Goal: Transaction & Acquisition: Obtain resource

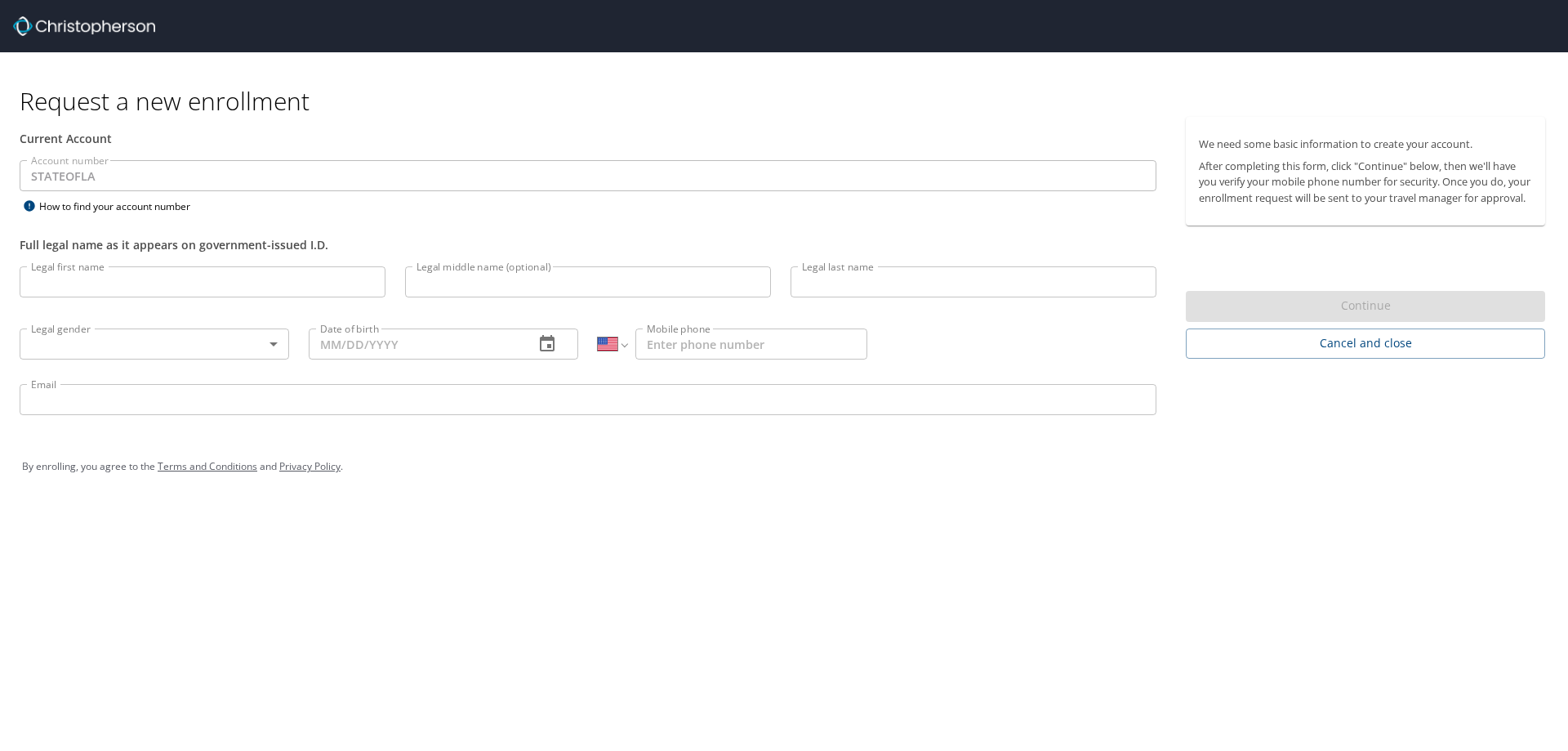
select select "US"
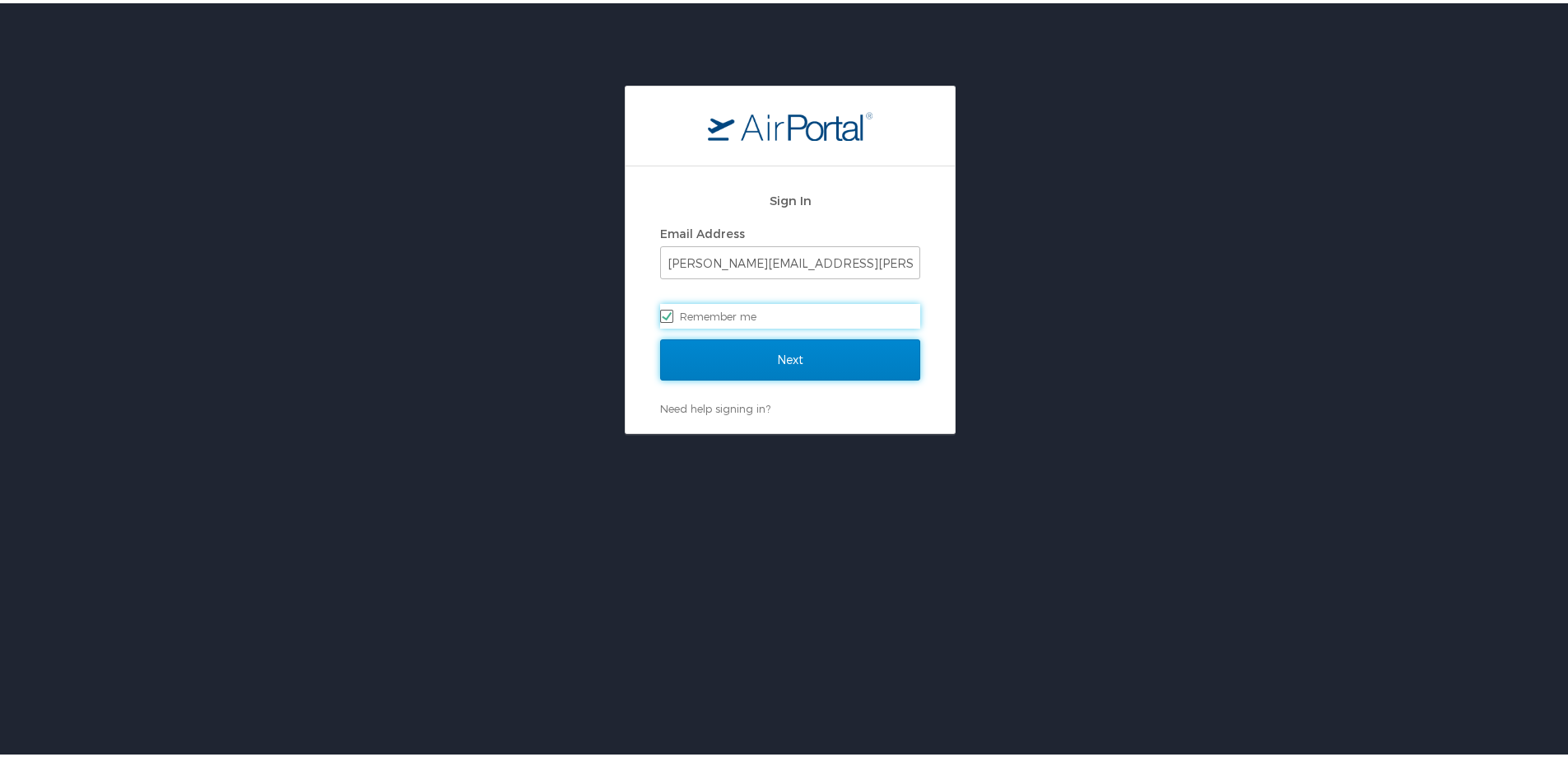
click at [811, 353] on input "Next" at bounding box center [790, 356] width 260 height 41
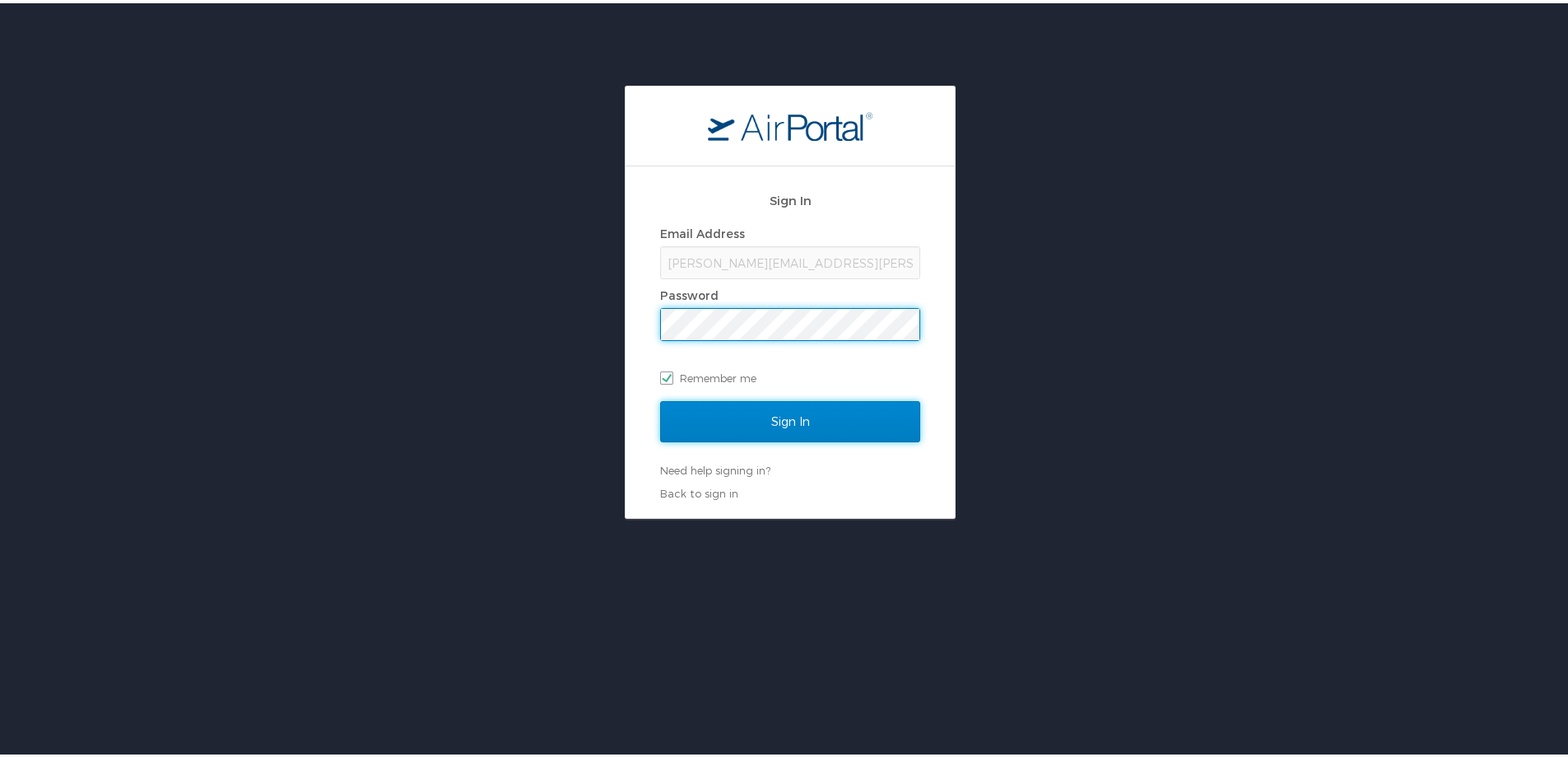
click at [786, 419] on input "Sign In" at bounding box center [790, 418] width 260 height 41
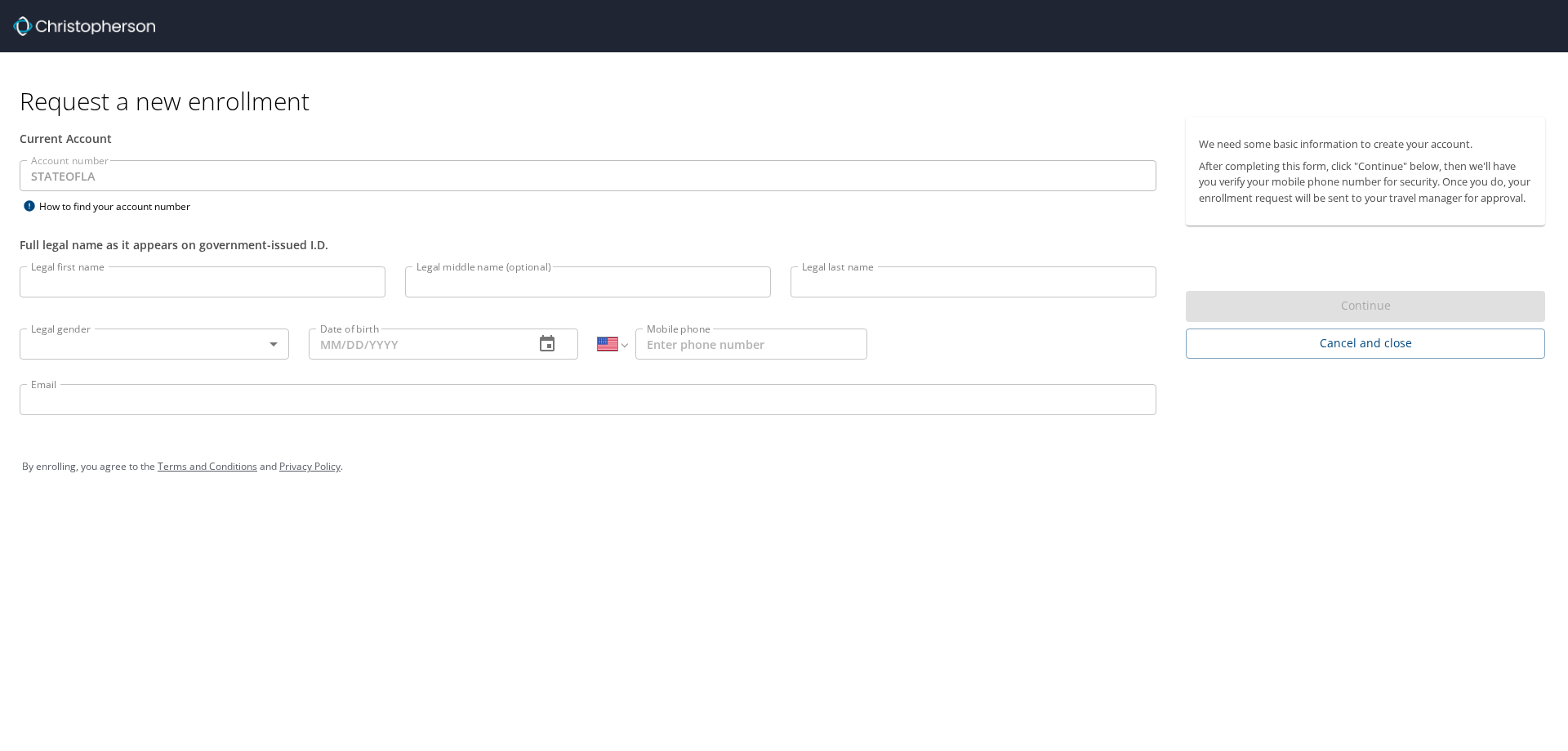
select select "US"
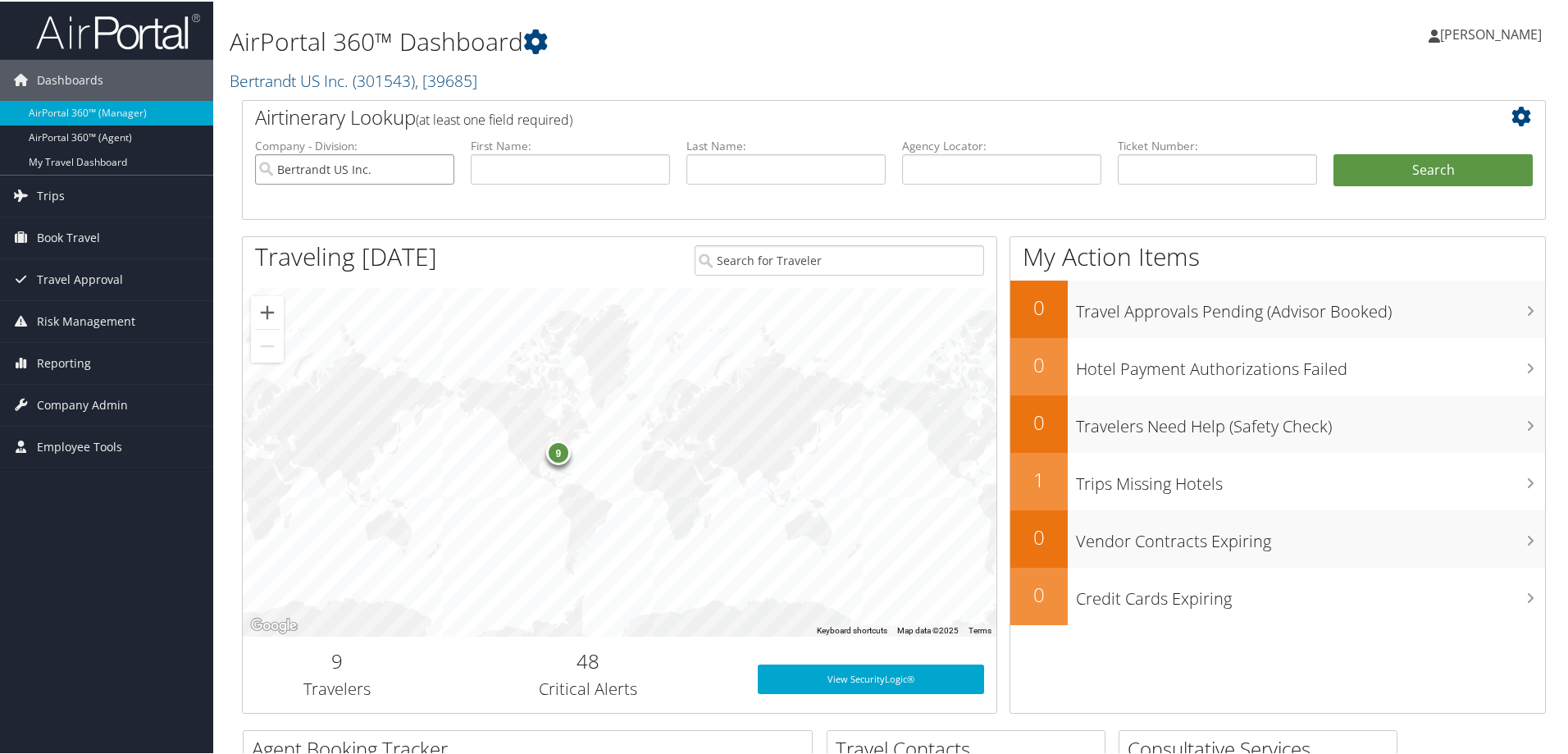
click at [442, 170] on input "Bertrandt US Inc." at bounding box center [355, 167] width 200 height 30
click at [945, 170] on input "text" at bounding box center [1002, 167] width 200 height 30
type input "d71y8w"
click at [1367, 162] on button "Search" at bounding box center [1433, 169] width 200 height 33
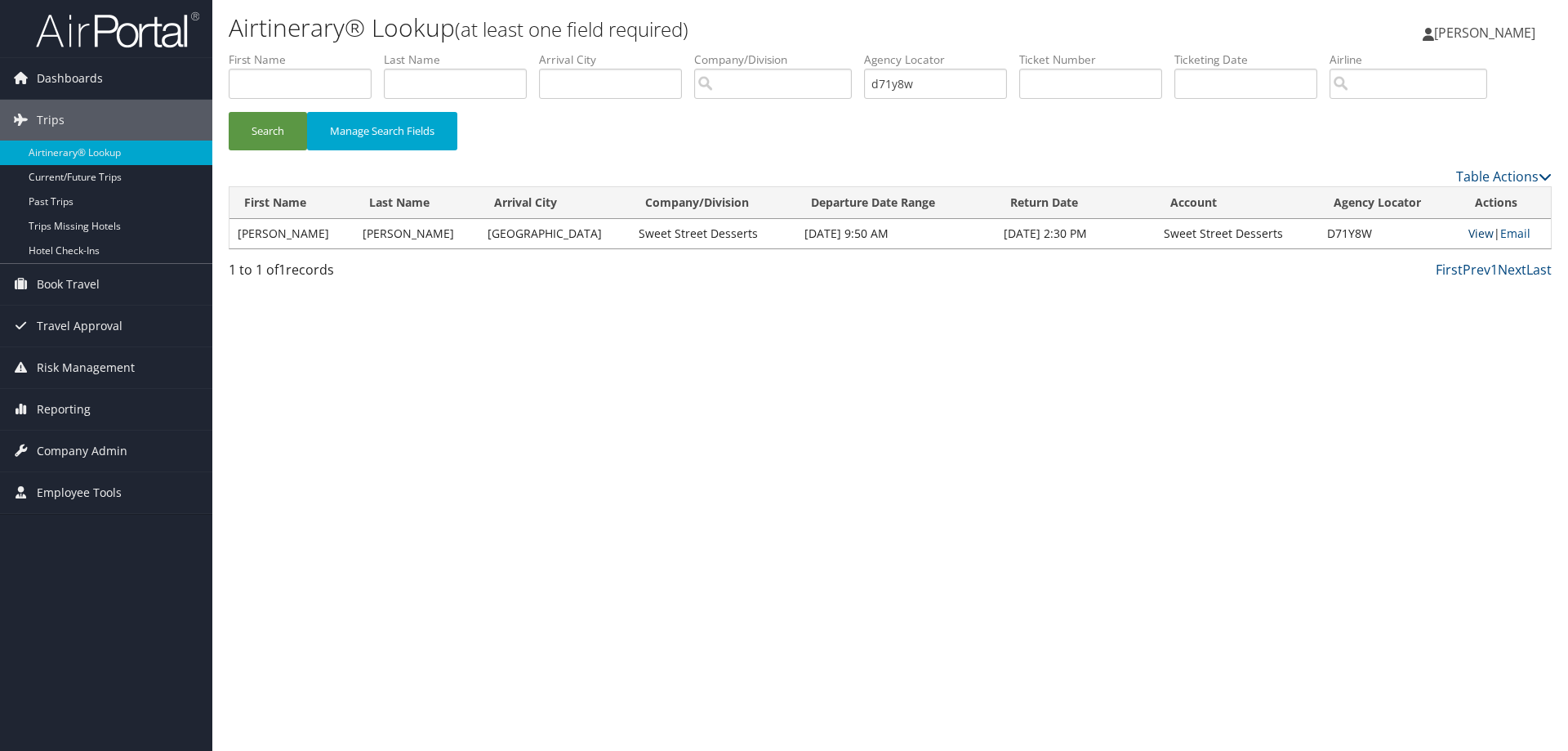
click at [1468, 231] on link "View" at bounding box center [1481, 232] width 26 height 15
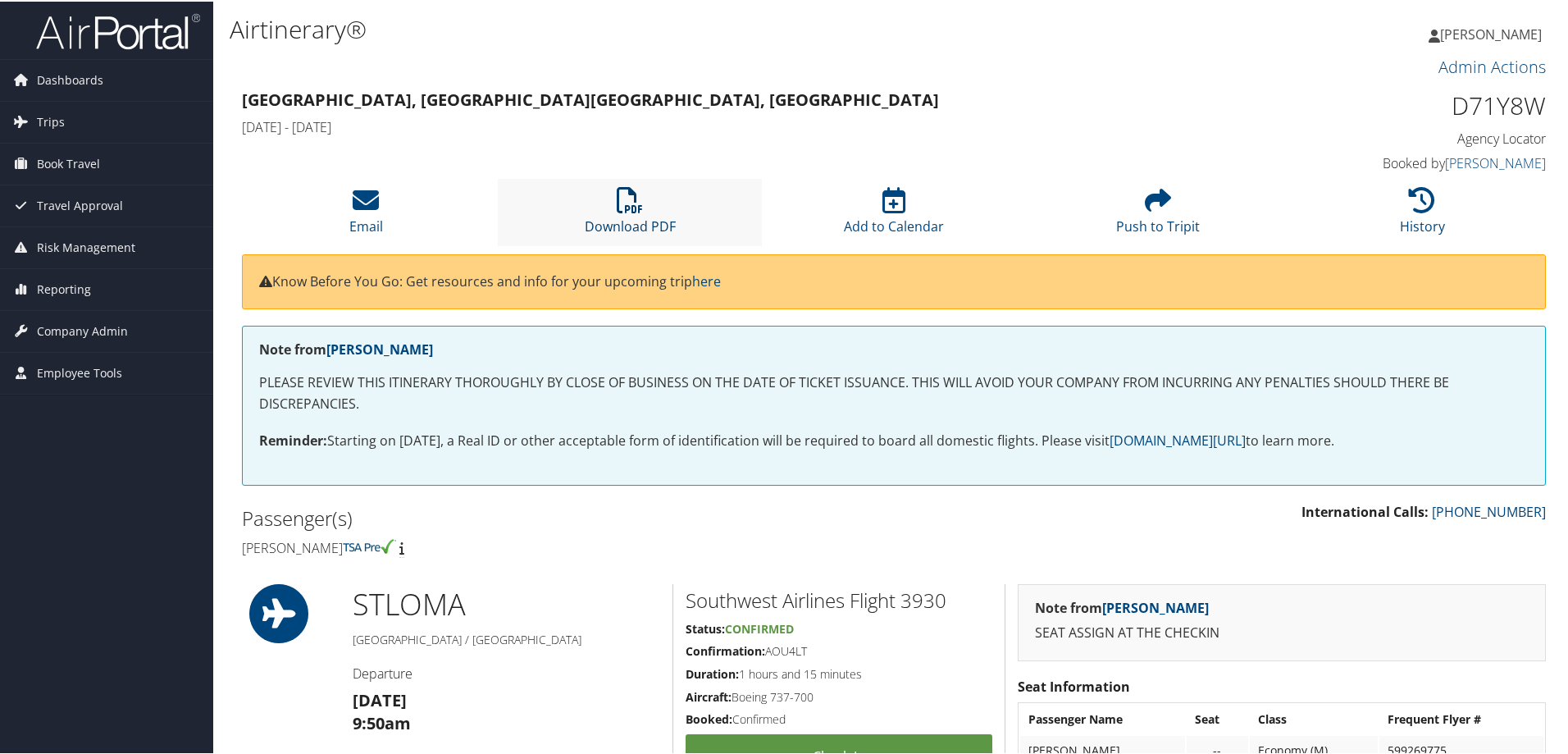
click at [636, 216] on link "Download PDF" at bounding box center [630, 213] width 91 height 39
click at [49, 73] on span "Dashboards" at bounding box center [70, 79] width 67 height 41
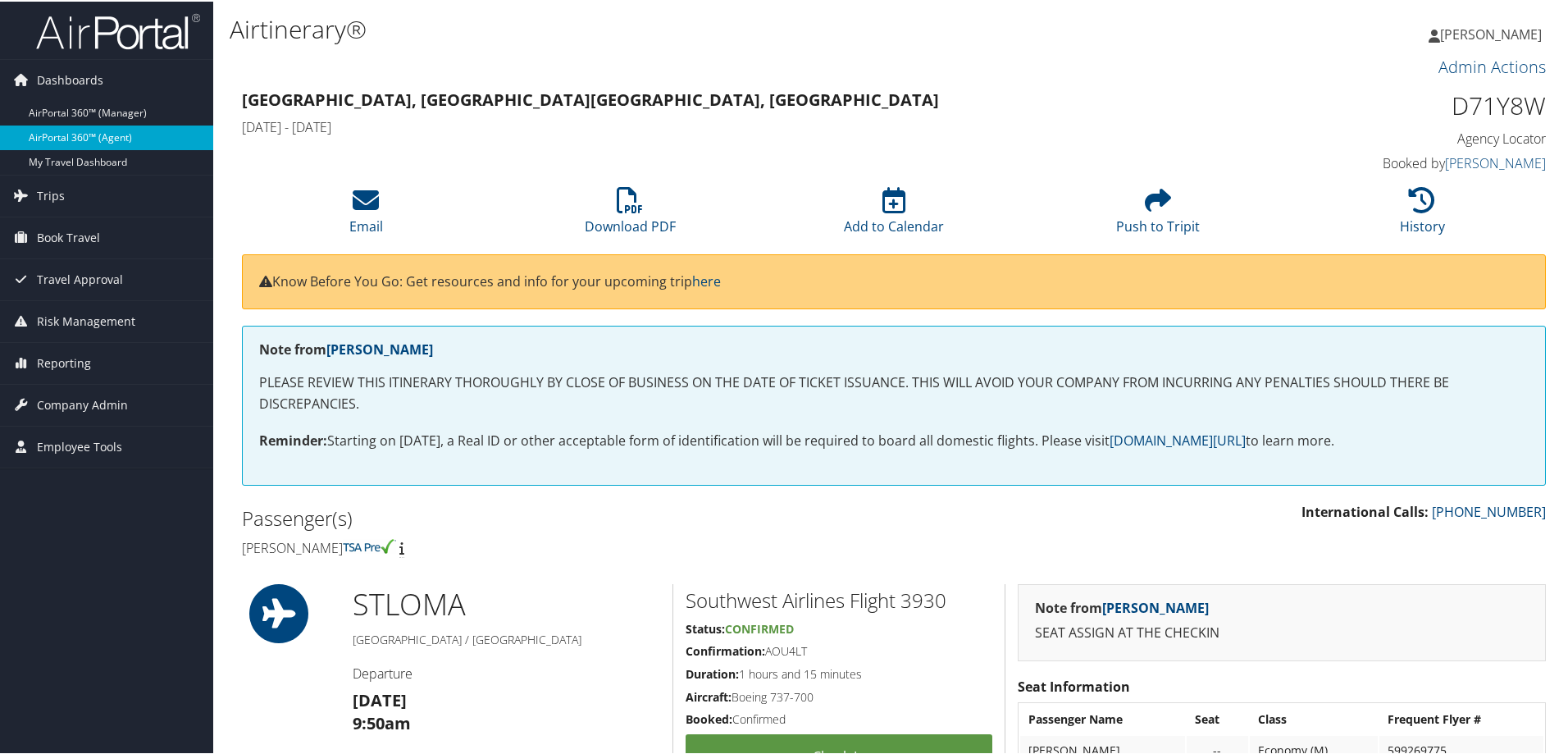
click at [60, 128] on link "AirPortal 360™ (Agent)" at bounding box center [106, 135] width 213 height 25
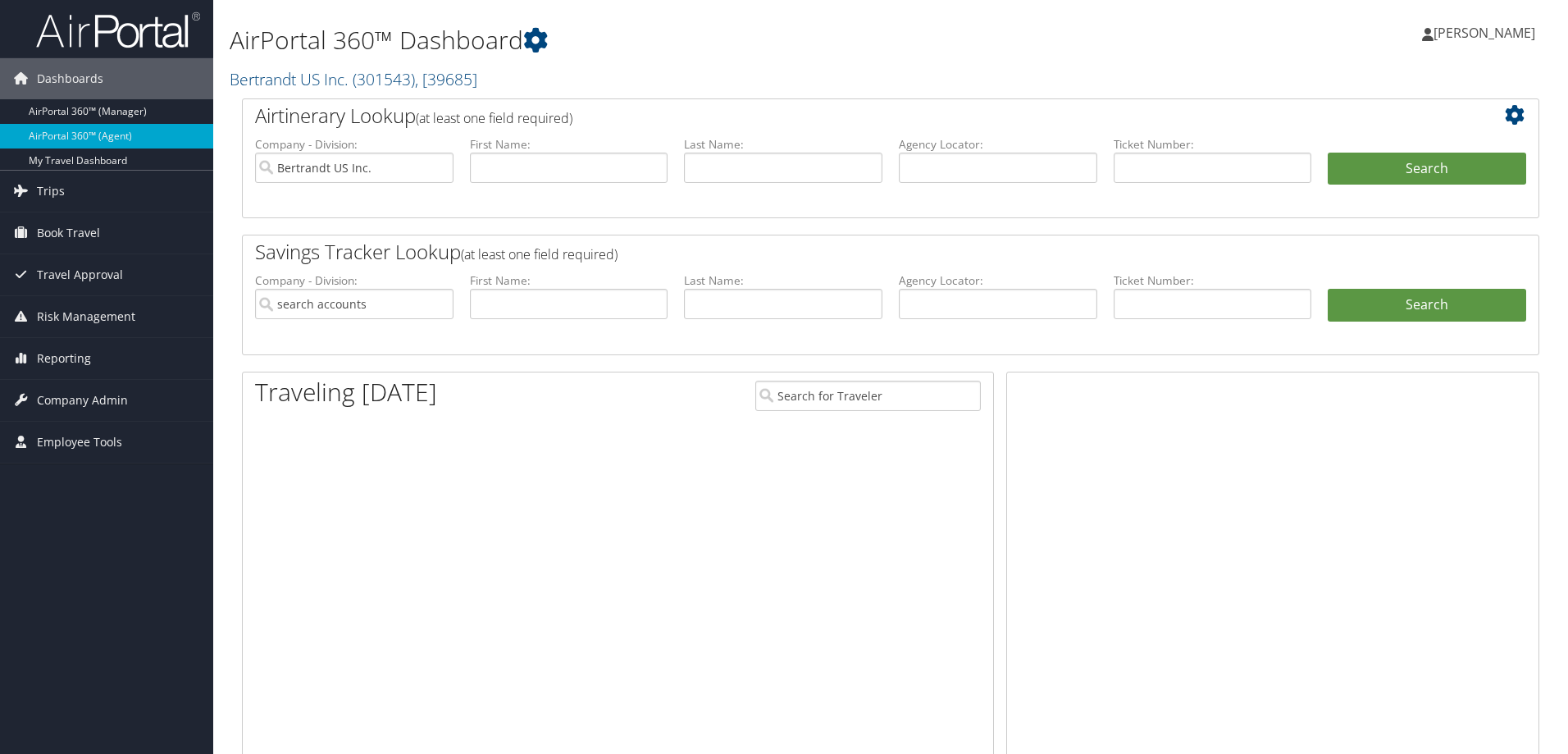
type input "Bertrandt US Inc."
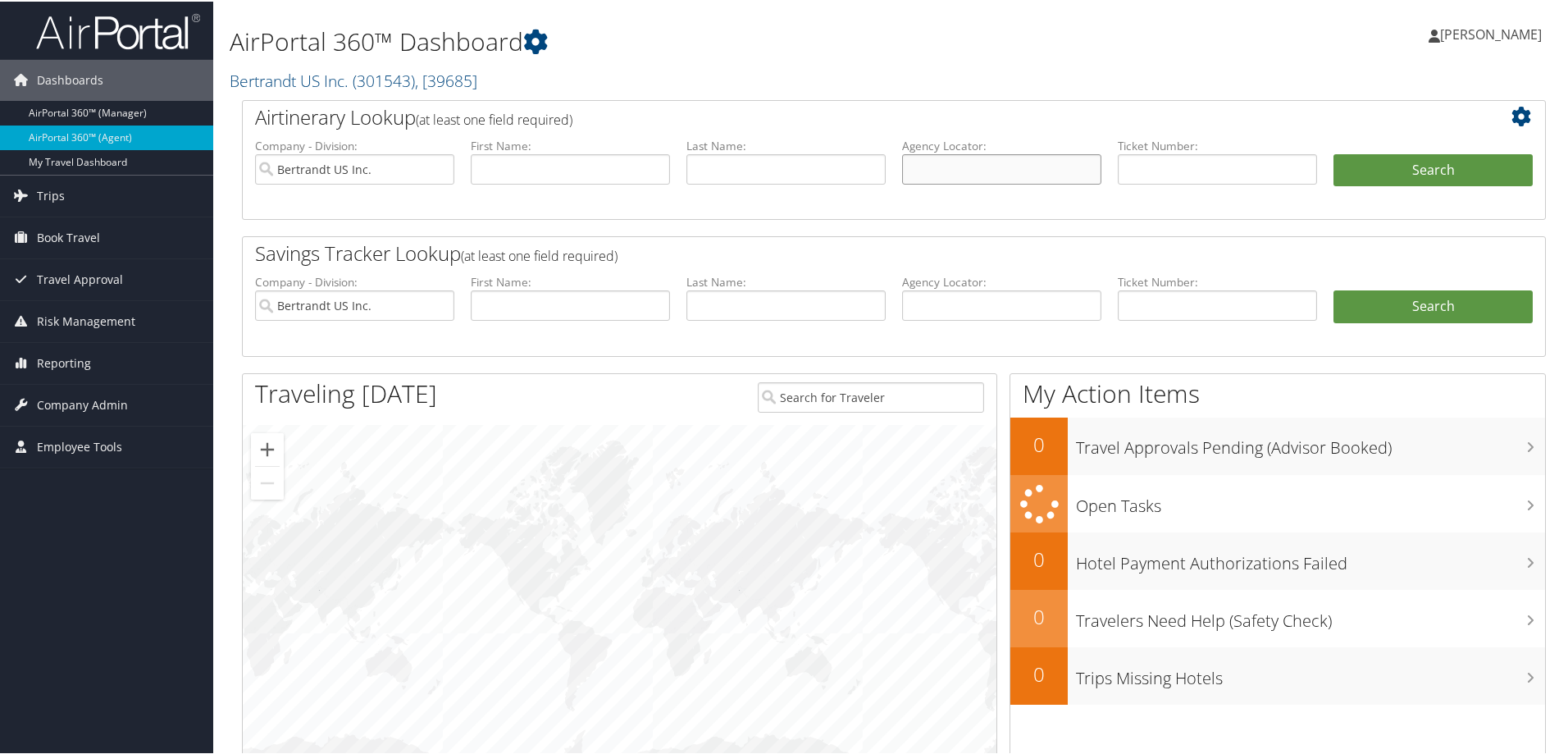
click at [976, 169] on input "text" at bounding box center [1002, 167] width 200 height 30
click at [438, 165] on input "Bertrandt US Inc." at bounding box center [355, 167] width 200 height 30
click at [943, 163] on input "text" at bounding box center [1002, 167] width 200 height 30
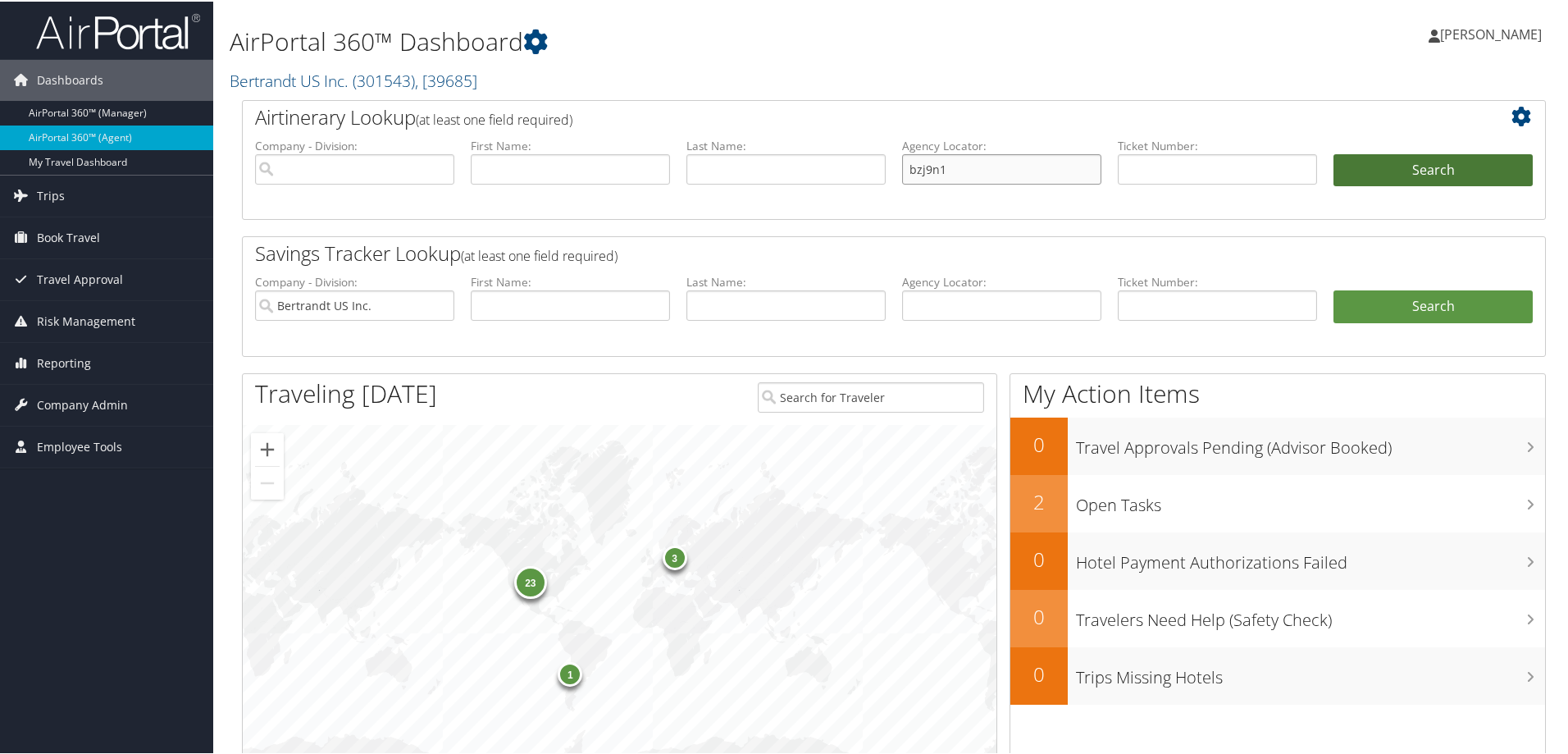
type input "bzj9n1"
click at [1387, 175] on button "Search" at bounding box center [1433, 169] width 200 height 33
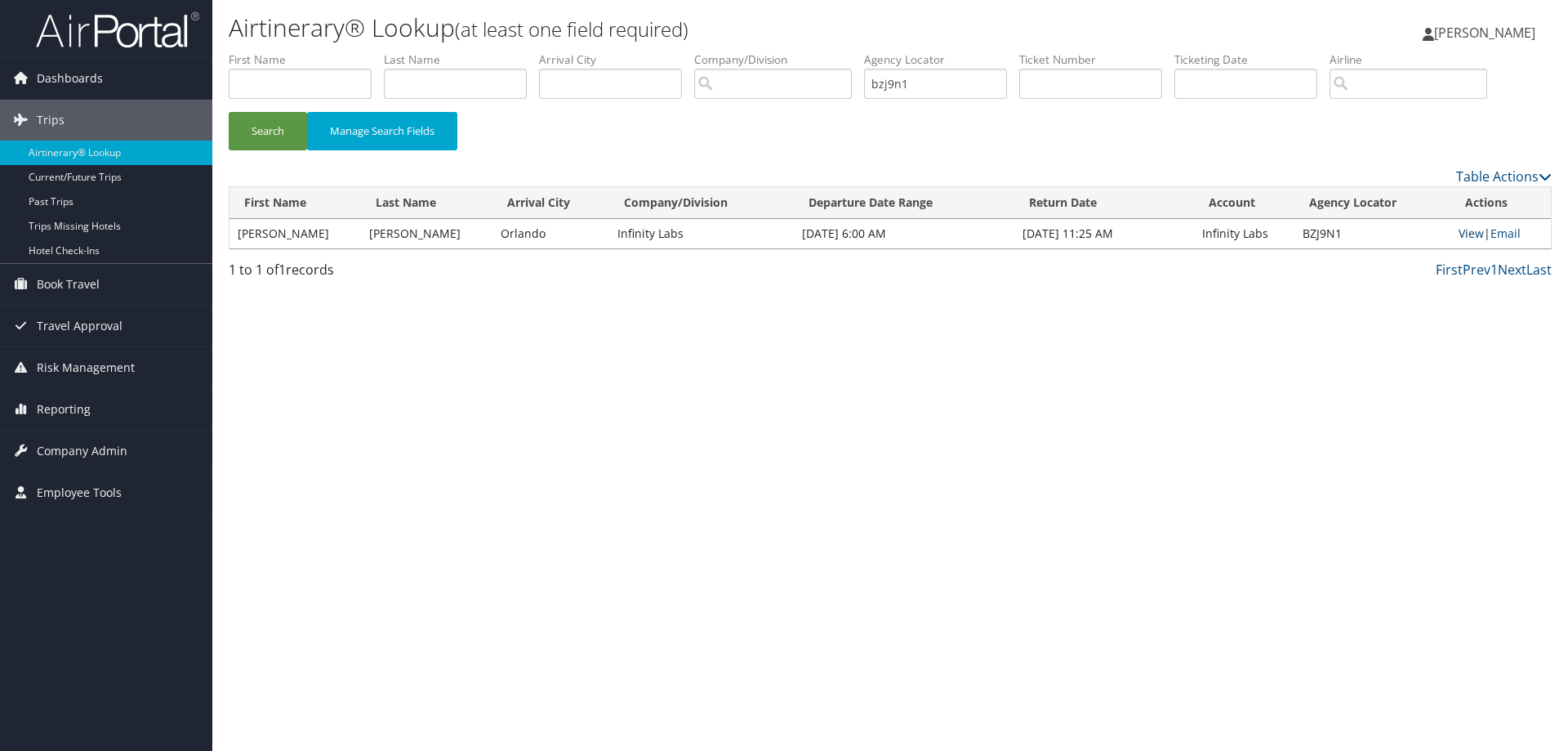
click at [1463, 231] on link "View" at bounding box center [1471, 232] width 26 height 15
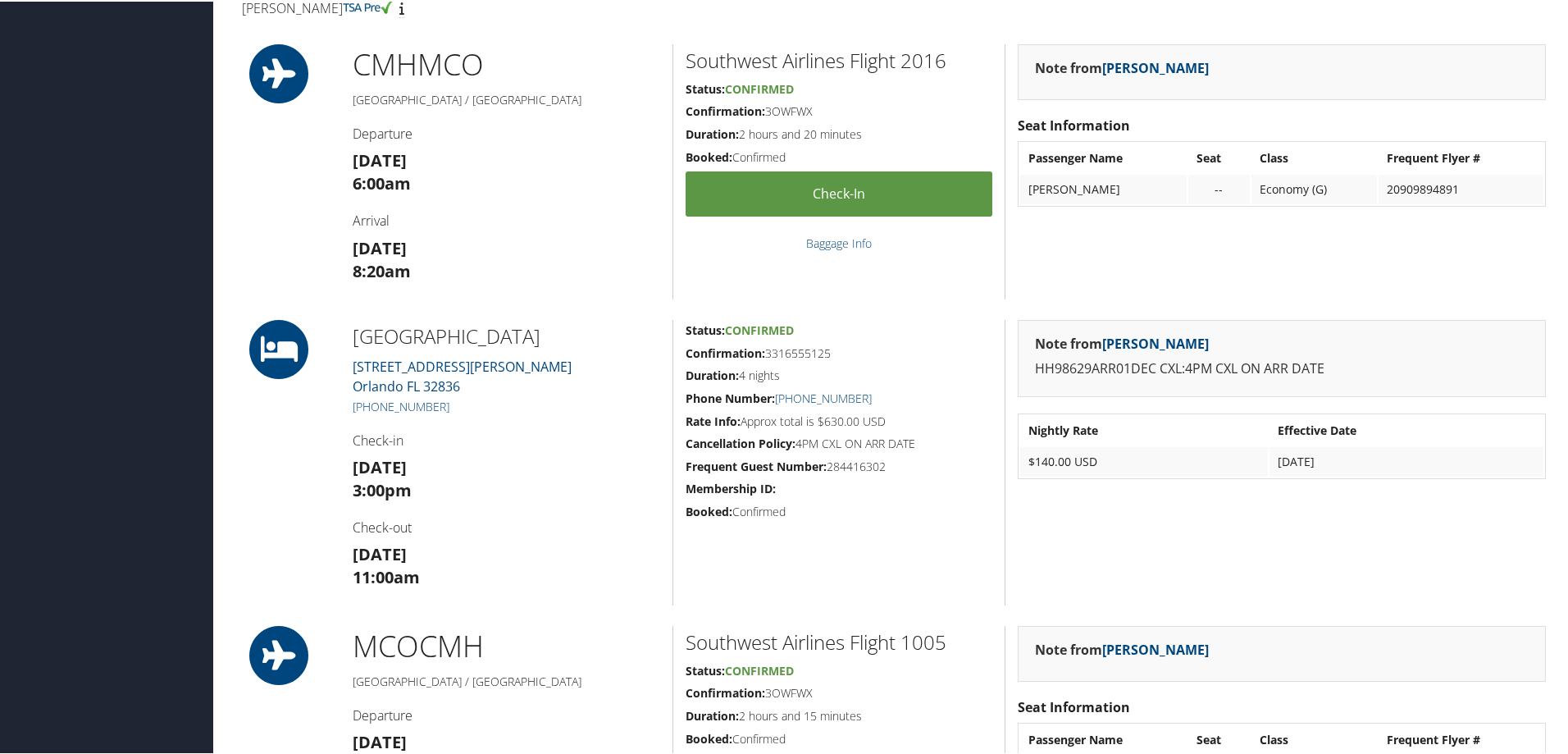
scroll to position [475, 0]
